Goal: Transaction & Acquisition: Purchase product/service

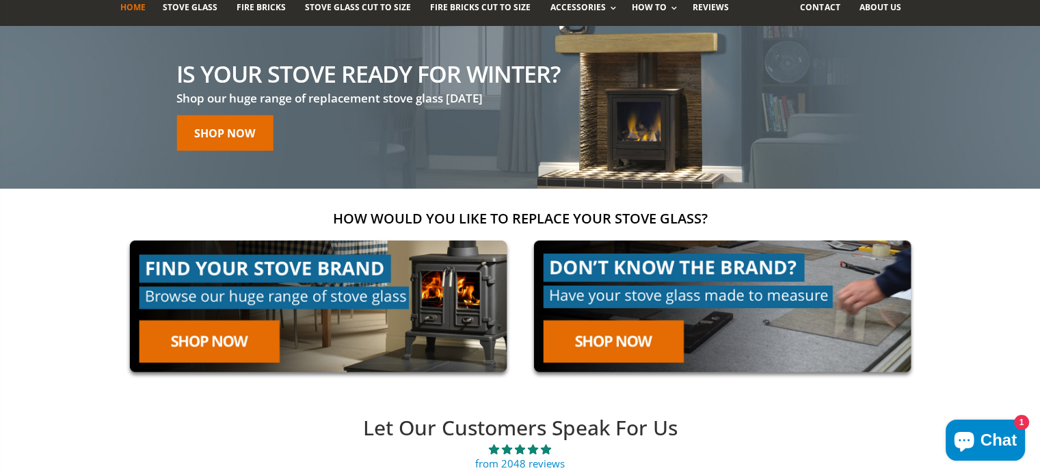
scroll to position [103, 0]
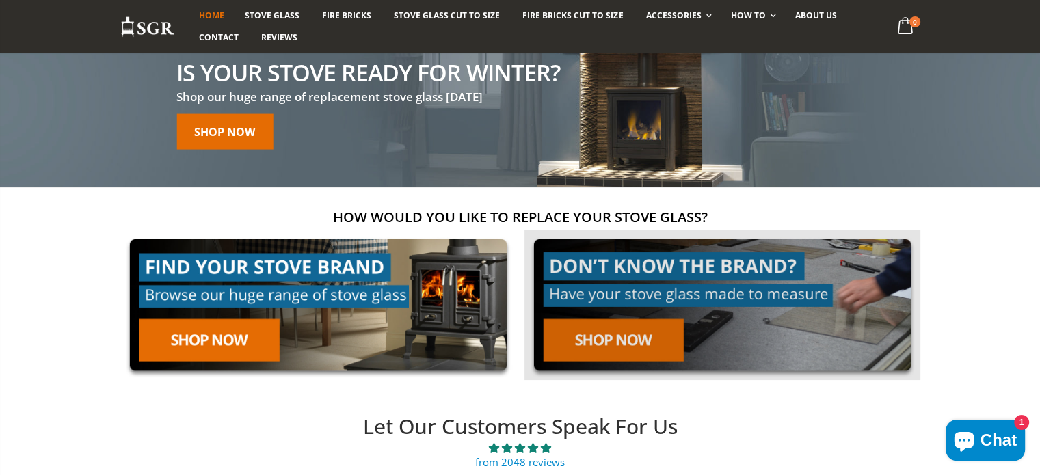
click at [619, 334] on link at bounding box center [722, 305] width 396 height 151
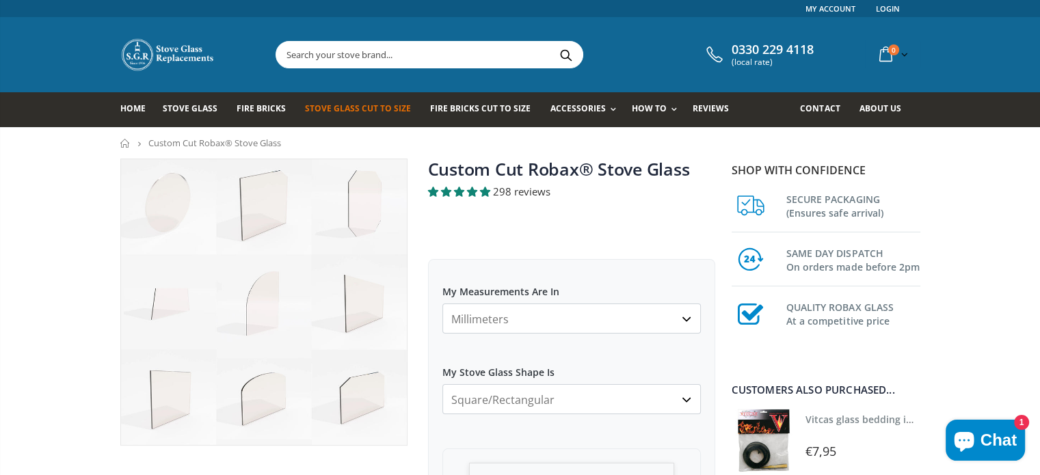
click at [519, 310] on select "Millimeters Centimeters Inches" at bounding box center [571, 319] width 258 height 30
click at [442, 304] on select "Millimeters Centimeters Inches" at bounding box center [571, 319] width 258 height 30
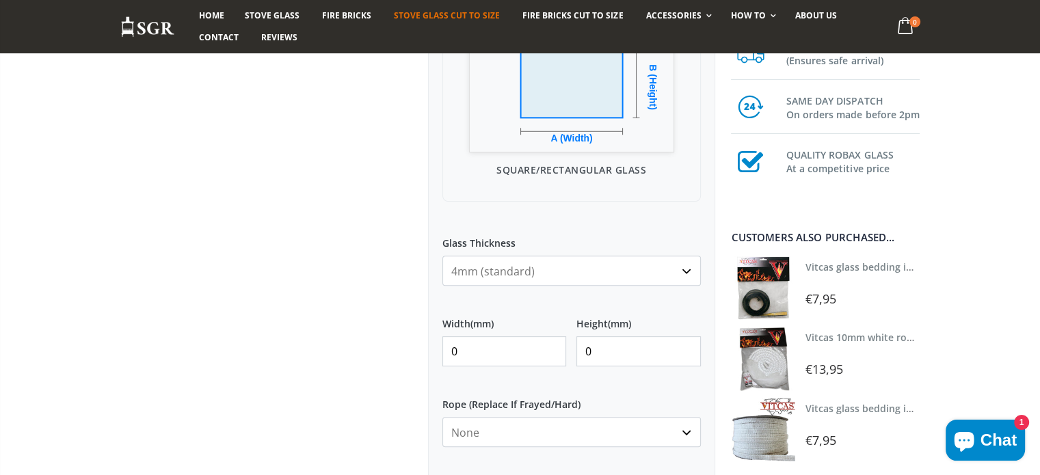
scroll to position [461, 0]
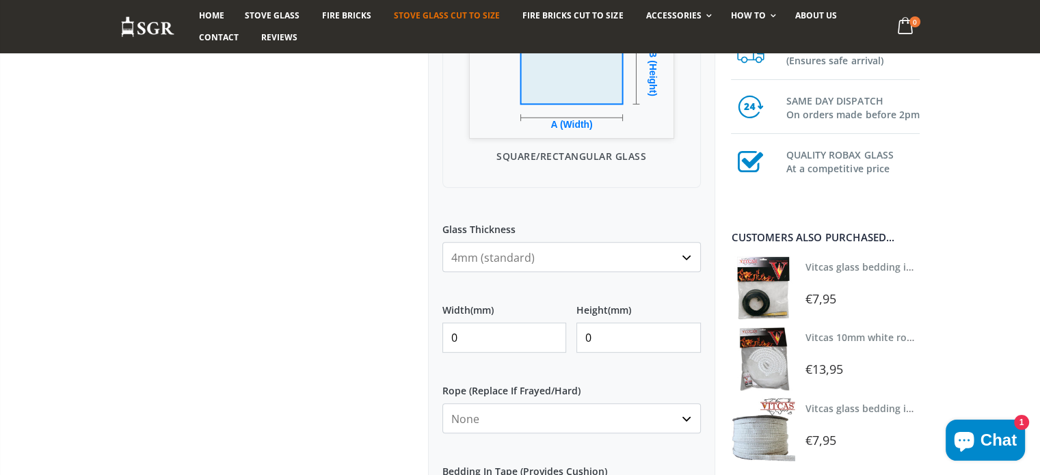
click at [481, 343] on input "0" at bounding box center [504, 338] width 124 height 30
click at [455, 336] on input "0217" at bounding box center [504, 338] width 124 height 30
type input "217"
click at [603, 336] on input "0" at bounding box center [638, 338] width 124 height 30
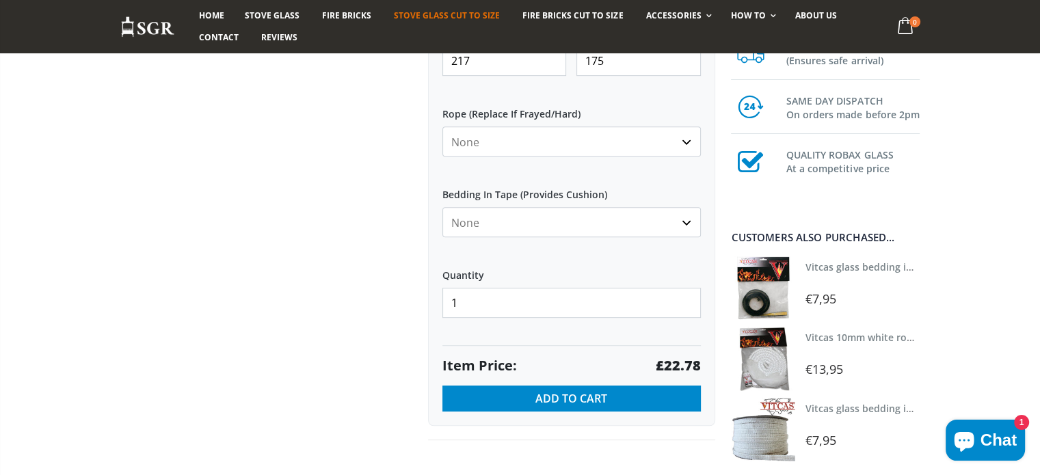
scroll to position [768, 0]
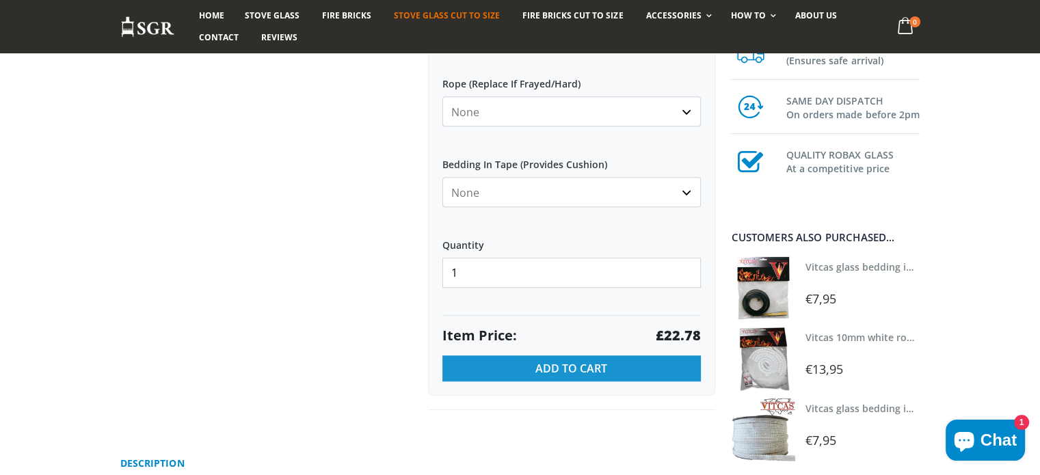
type input "175"
click at [573, 370] on span "Add to Cart" at bounding box center [571, 368] width 72 height 15
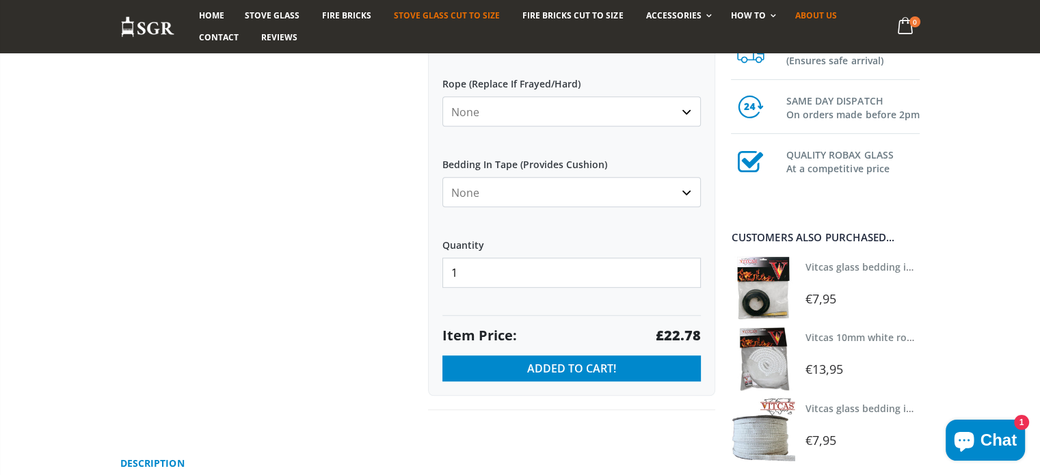
click at [796, 16] on span "About us" at bounding box center [816, 16] width 42 height 12
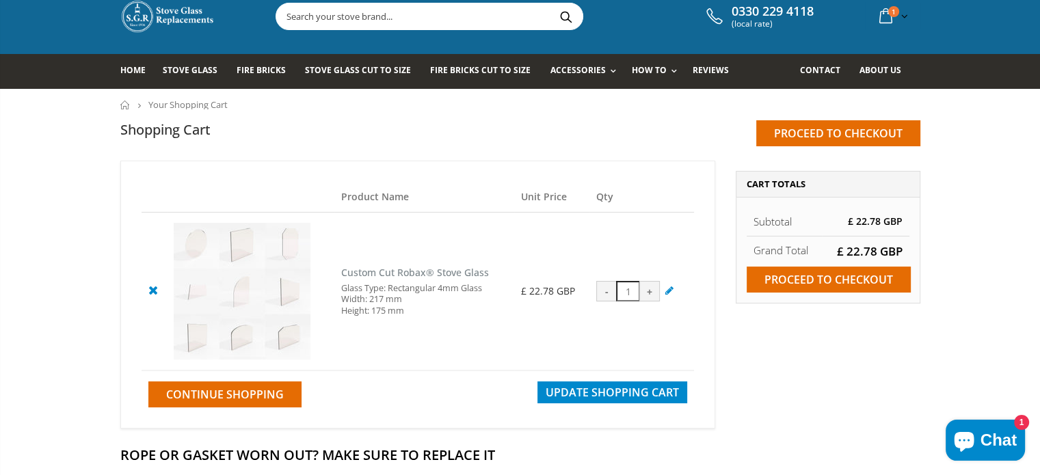
scroll to position [68, 0]
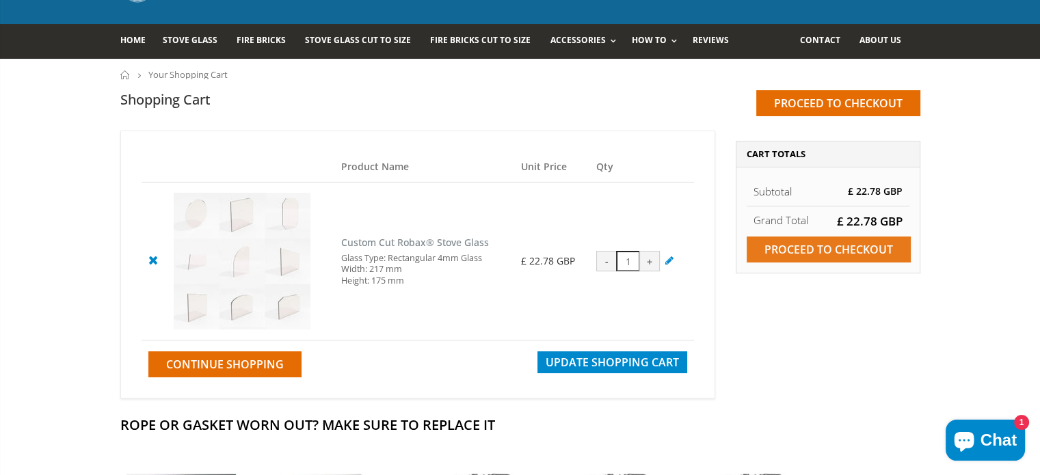
click at [831, 245] on input "Proceed to checkout" at bounding box center [829, 250] width 164 height 26
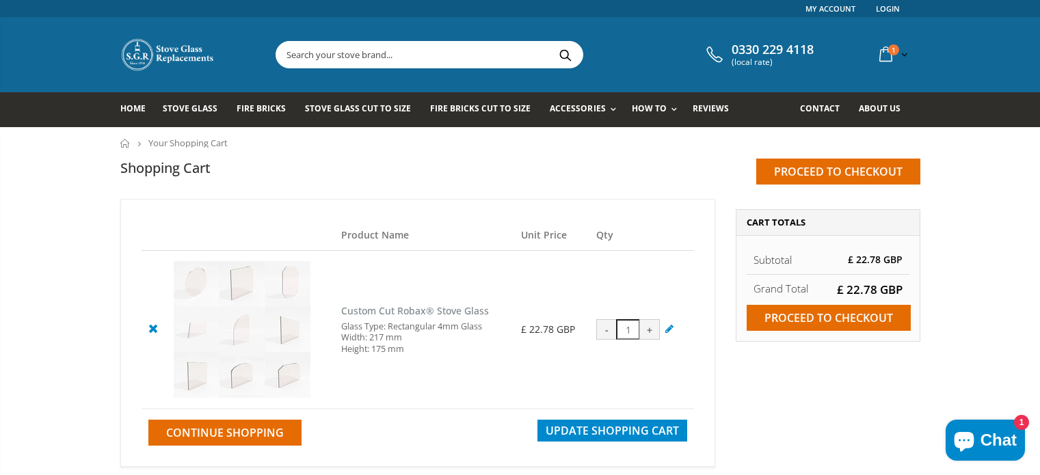
scroll to position [68, 0]
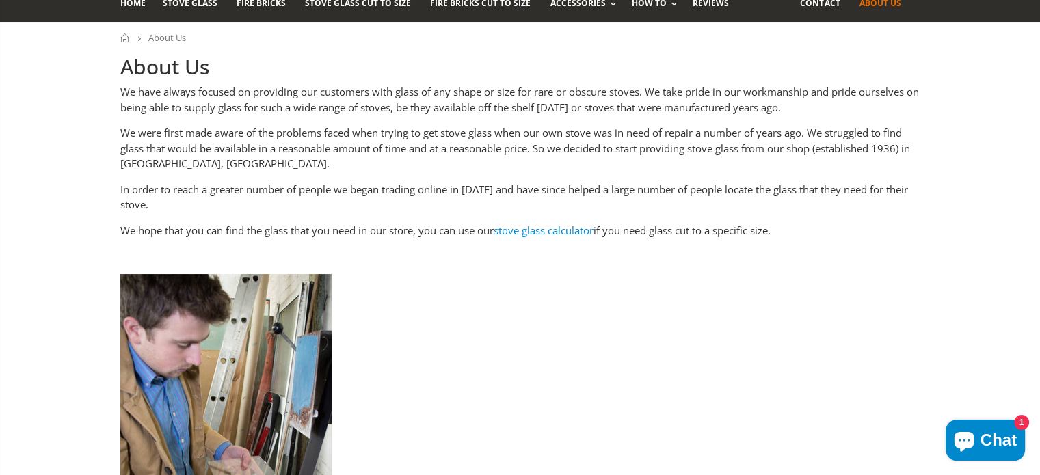
scroll to position [120, 0]
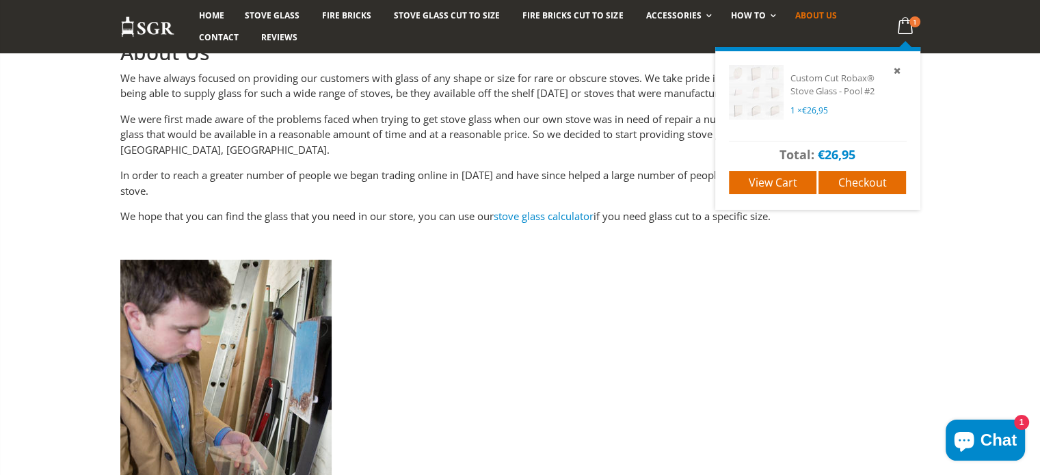
click at [904, 28] on icon at bounding box center [905, 26] width 27 height 25
click at [872, 176] on span "Checkout" at bounding box center [862, 182] width 49 height 15
